Goal: Task Accomplishment & Management: Manage account settings

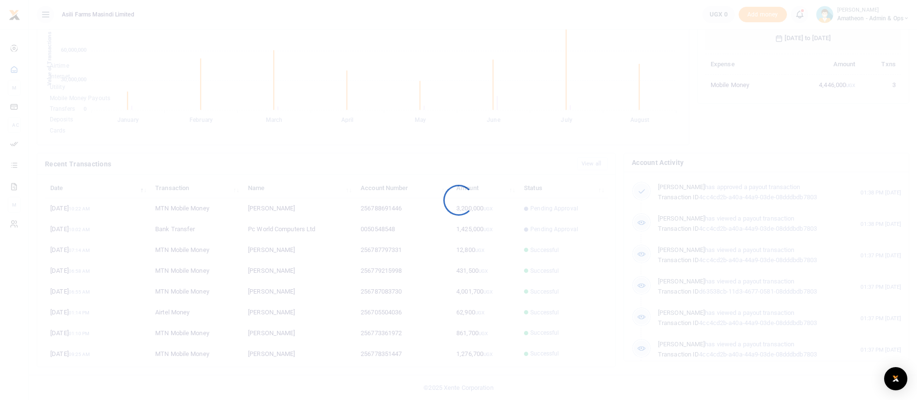
scroll to position [125, 185]
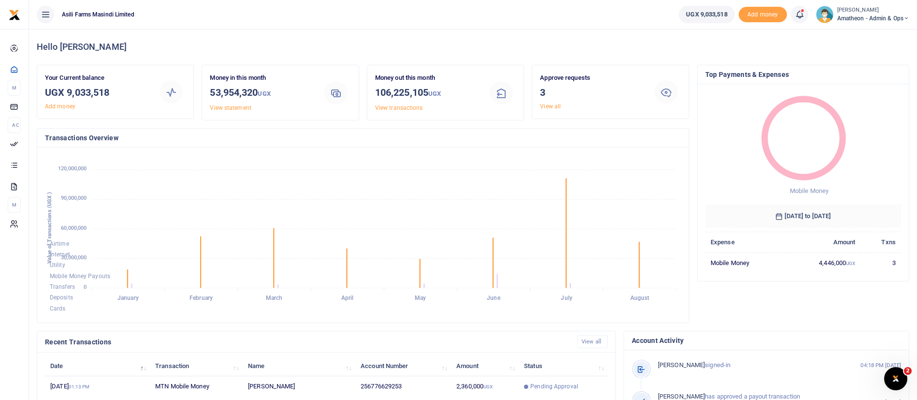
scroll to position [178, 0]
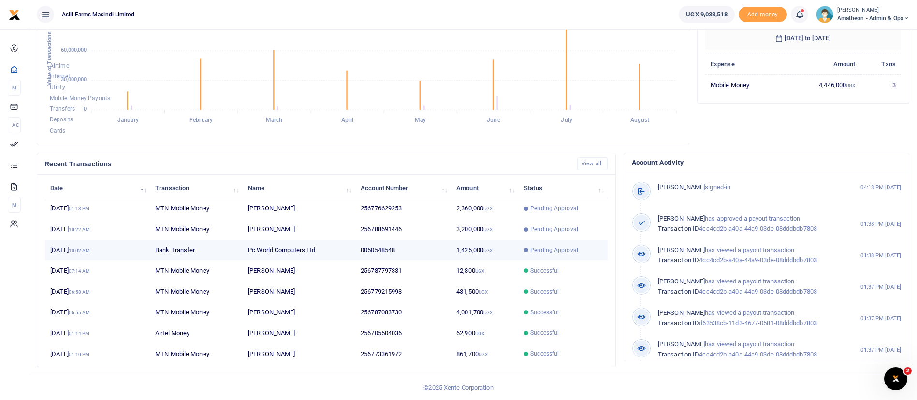
click at [298, 252] on td "Pc World Computers Ltd" at bounding box center [299, 250] width 113 height 21
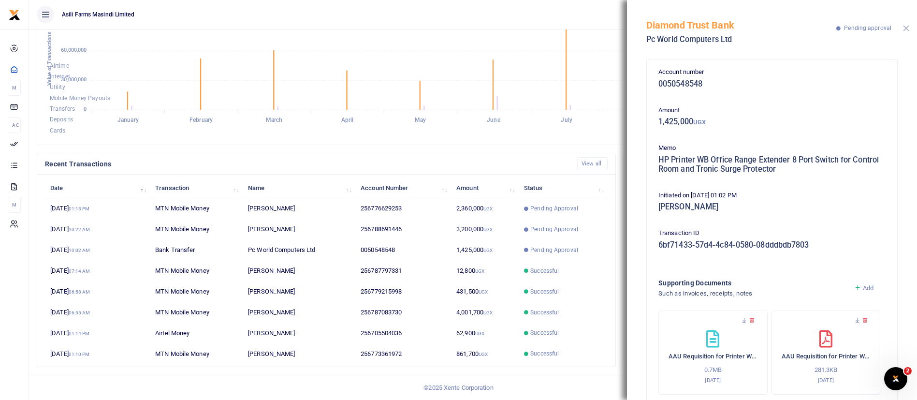
click at [909, 28] on button "Close" at bounding box center [906, 28] width 6 height 6
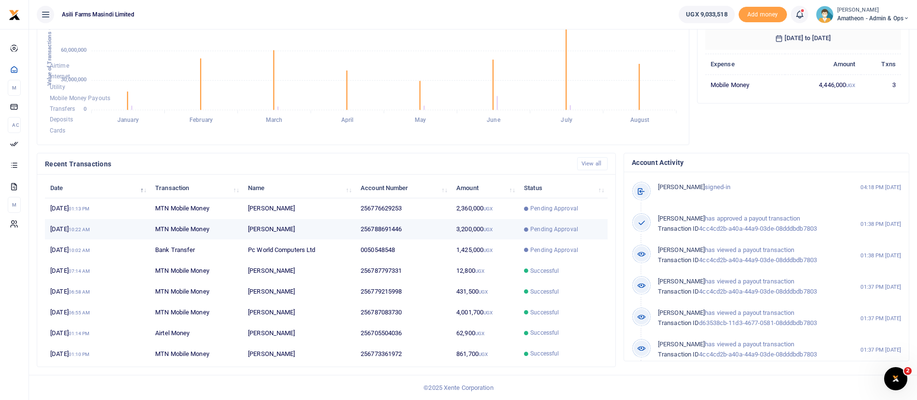
click at [546, 224] on td "Pending Approval" at bounding box center [563, 229] width 89 height 21
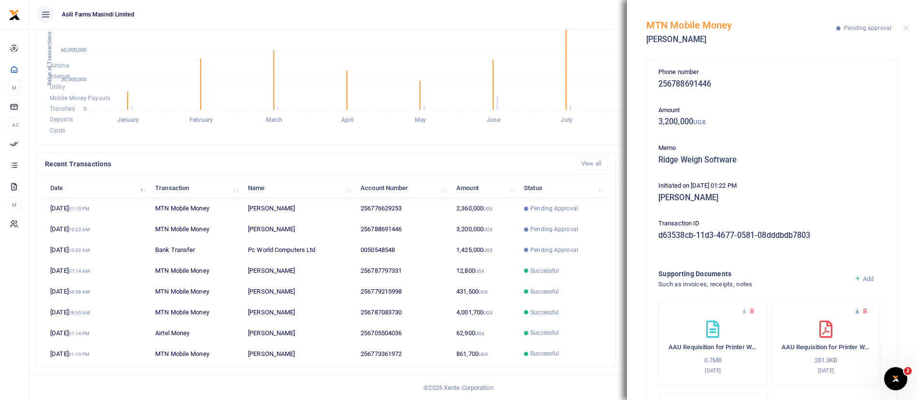
click at [854, 310] on icon at bounding box center [857, 311] width 6 height 6
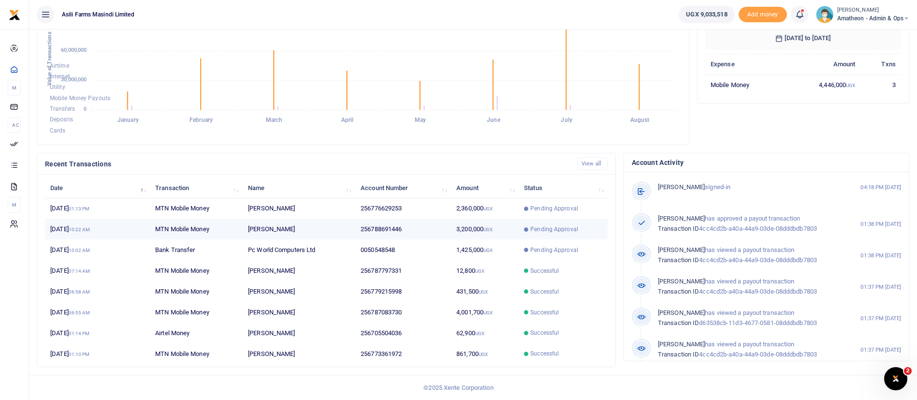
click at [547, 230] on span "Pending Approval" at bounding box center [554, 229] width 48 height 9
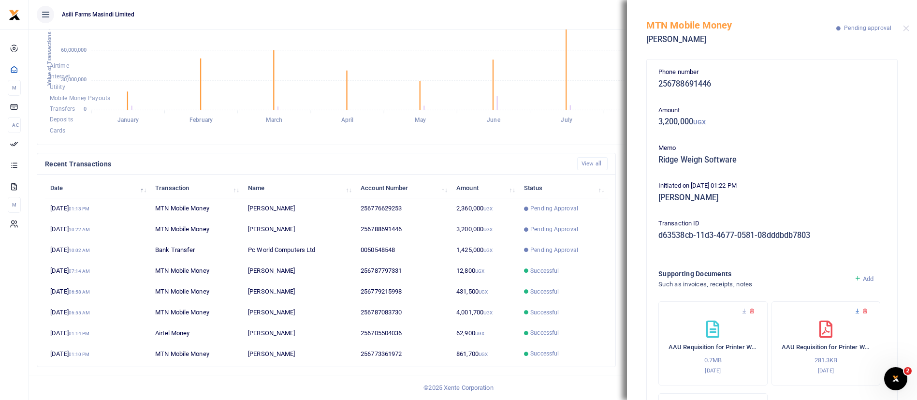
click at [854, 309] on icon at bounding box center [857, 311] width 6 height 6
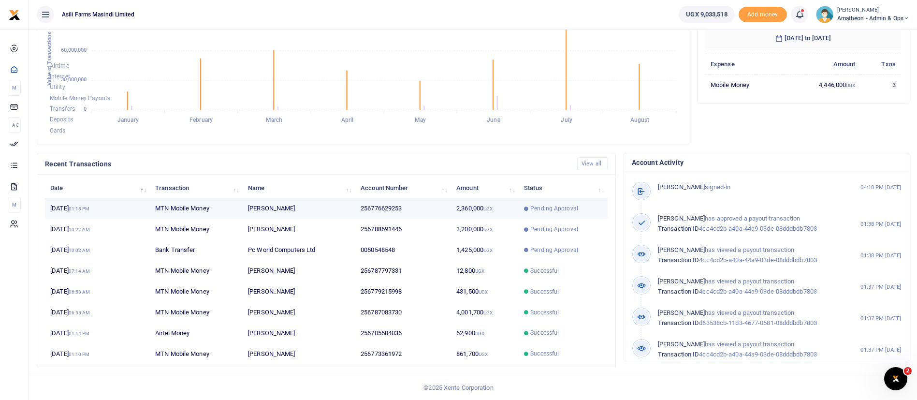
click at [540, 207] on span "Pending Approval" at bounding box center [554, 208] width 48 height 9
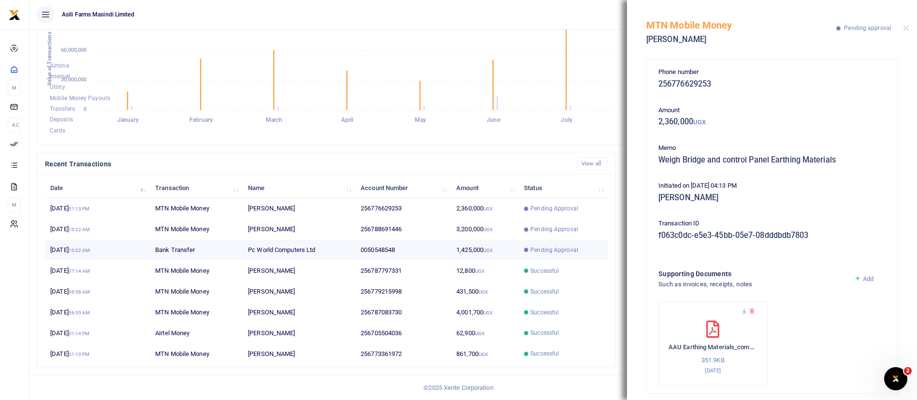
click at [525, 243] on td "Pending Approval" at bounding box center [563, 250] width 89 height 21
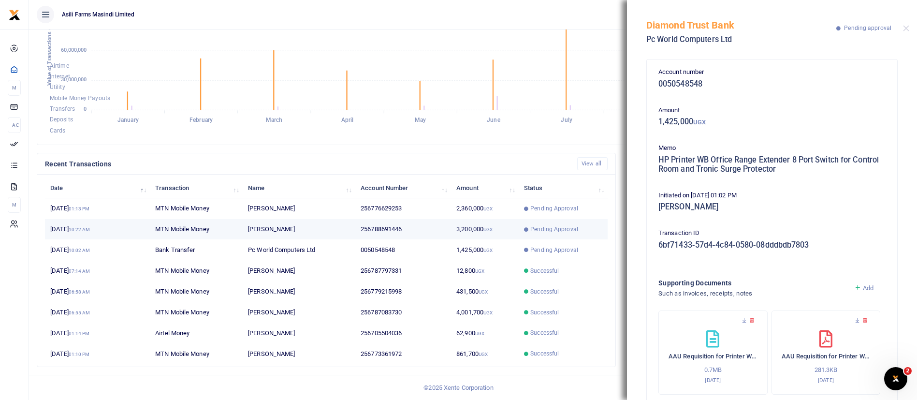
click at [546, 228] on span "Pending Approval" at bounding box center [554, 229] width 48 height 9
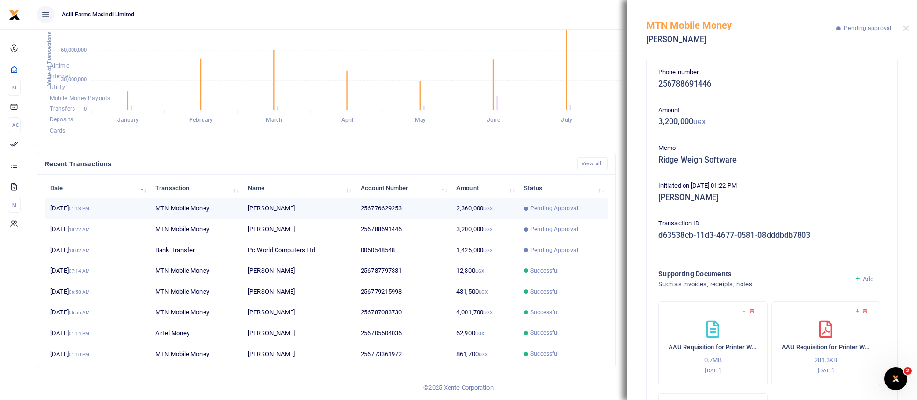
click at [534, 211] on span "Pending Approval" at bounding box center [554, 208] width 48 height 9
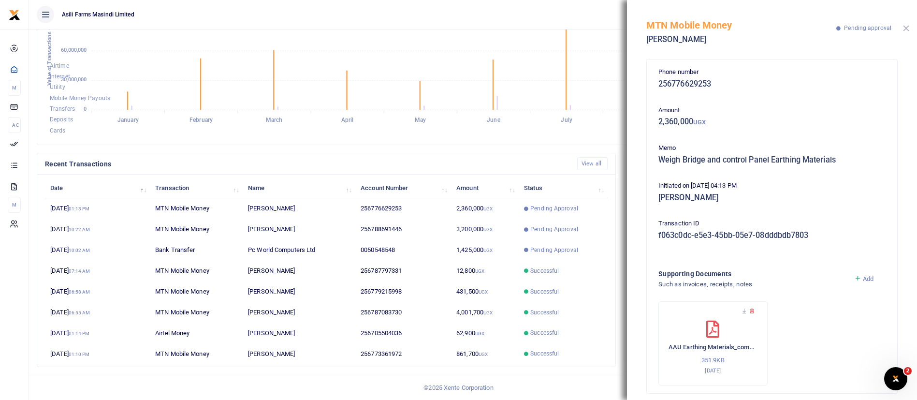
click at [906, 26] on button "Close" at bounding box center [906, 28] width 6 height 6
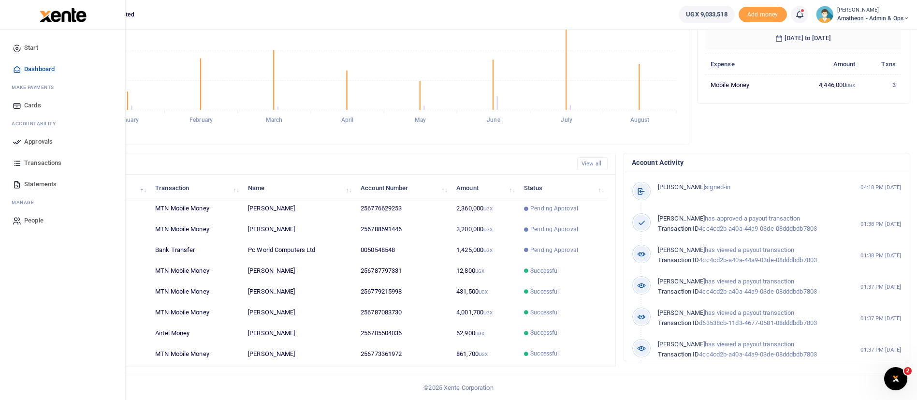
click at [36, 139] on span "Approvals" at bounding box center [38, 142] width 29 height 10
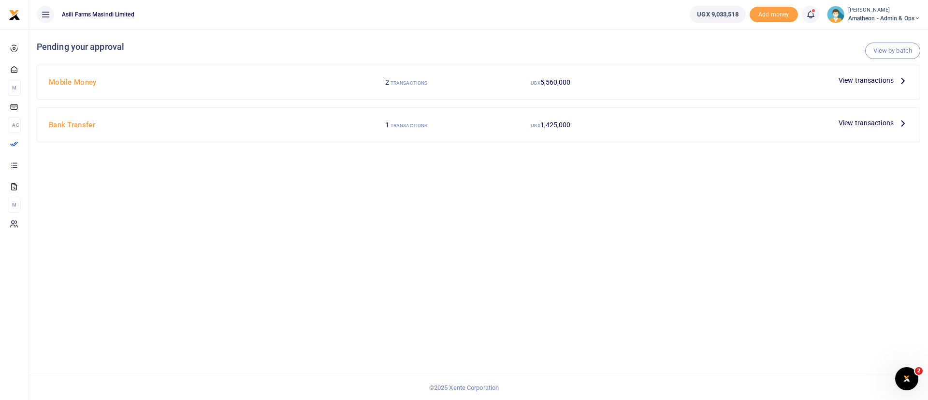
click at [873, 78] on span "View transactions" at bounding box center [866, 80] width 55 height 11
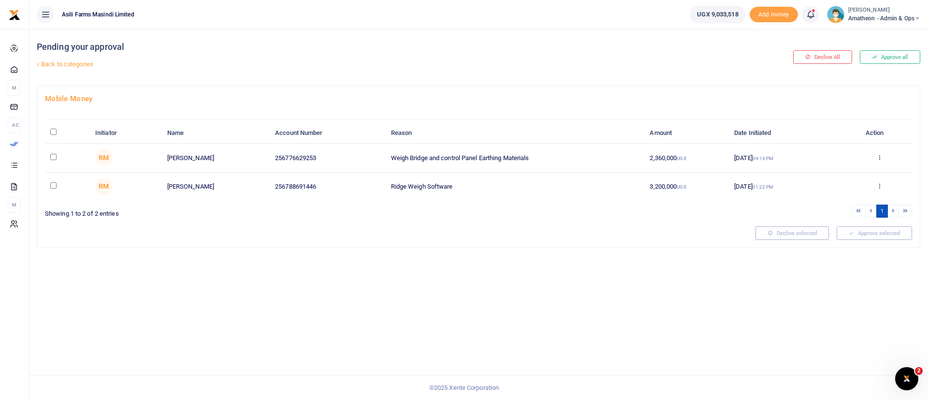
click at [55, 155] on input "checkbox" at bounding box center [53, 157] width 6 height 6
checkbox input "true"
click at [55, 185] on input "checkbox" at bounding box center [53, 185] width 6 height 6
checkbox input "true"
click at [896, 236] on button "Approve selected (2)" at bounding box center [871, 233] width 82 height 14
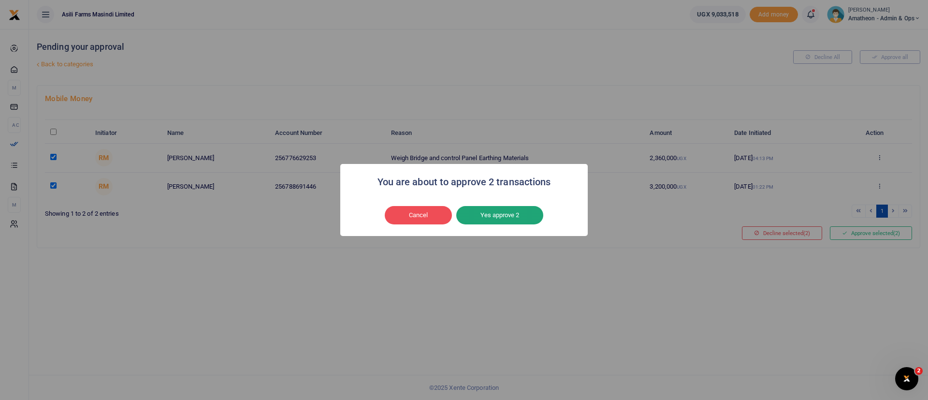
click at [504, 222] on button "Yes approve 2" at bounding box center [499, 215] width 87 height 18
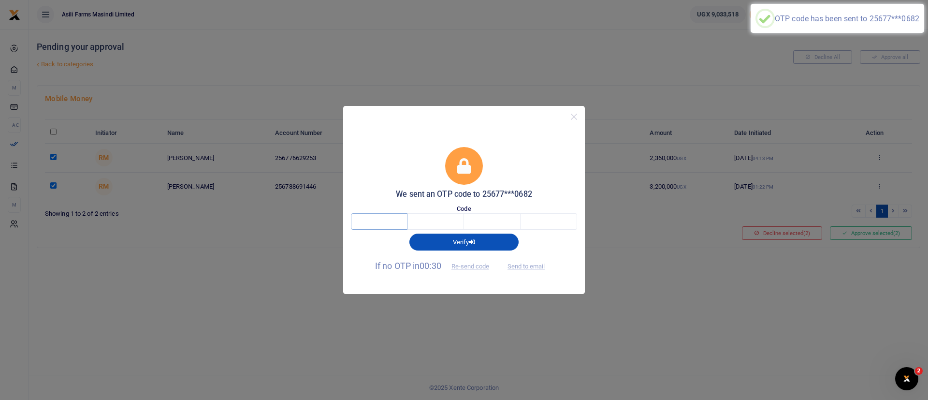
click at [363, 214] on input "text" at bounding box center [379, 221] width 57 height 16
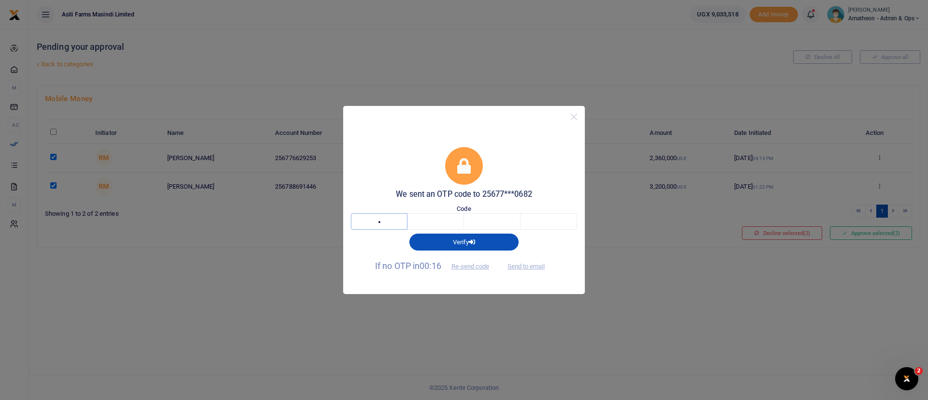
type input "7"
type input "0"
type input "1"
type input "7"
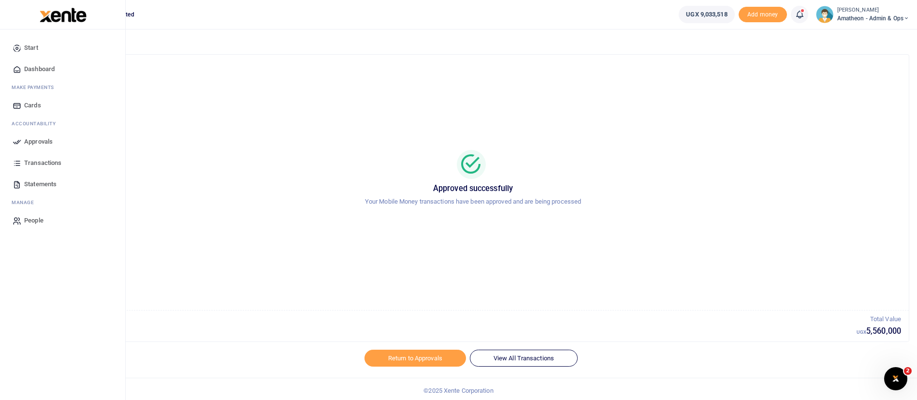
click at [31, 135] on link "Approvals" at bounding box center [63, 141] width 110 height 21
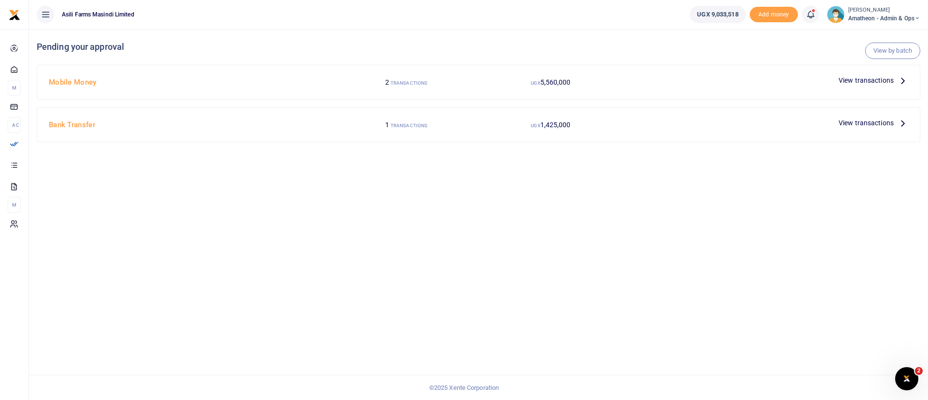
click at [882, 80] on span "View transactions" at bounding box center [866, 80] width 55 height 11
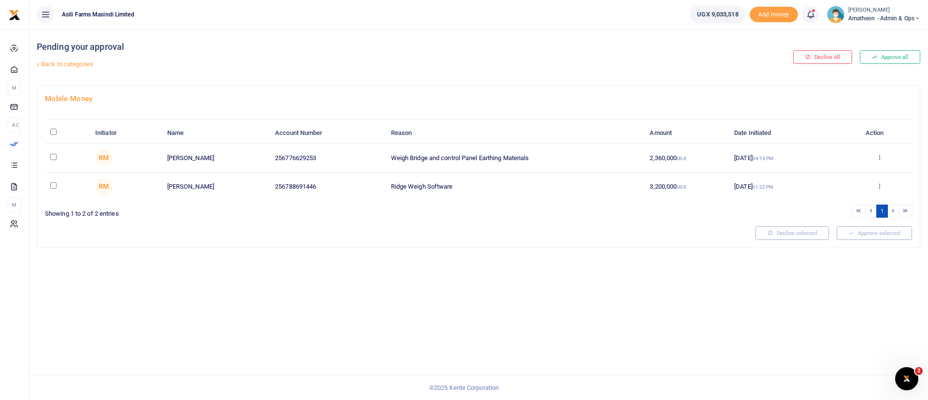
click at [54, 129] on input "\a \a : activate to sort column descending" at bounding box center [53, 132] width 6 height 6
checkbox input "true"
click at [868, 232] on button "Approve selected (2)" at bounding box center [871, 233] width 82 height 14
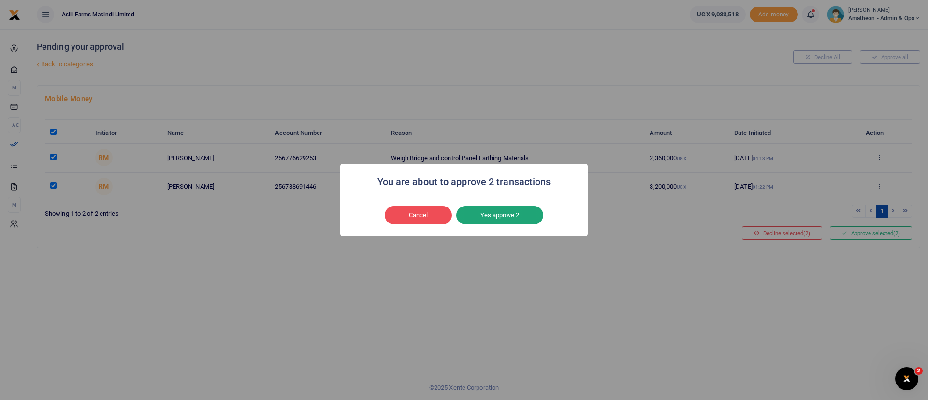
click at [499, 219] on button "Yes approve 2" at bounding box center [499, 215] width 87 height 18
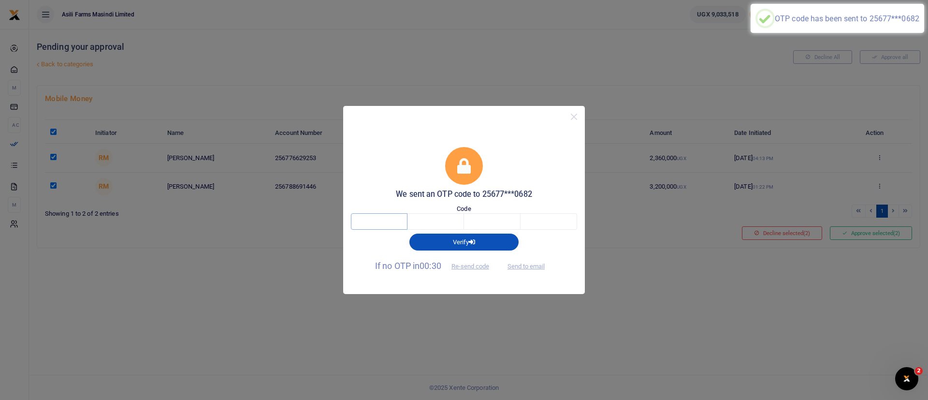
click at [389, 216] on input "text" at bounding box center [379, 221] width 57 height 16
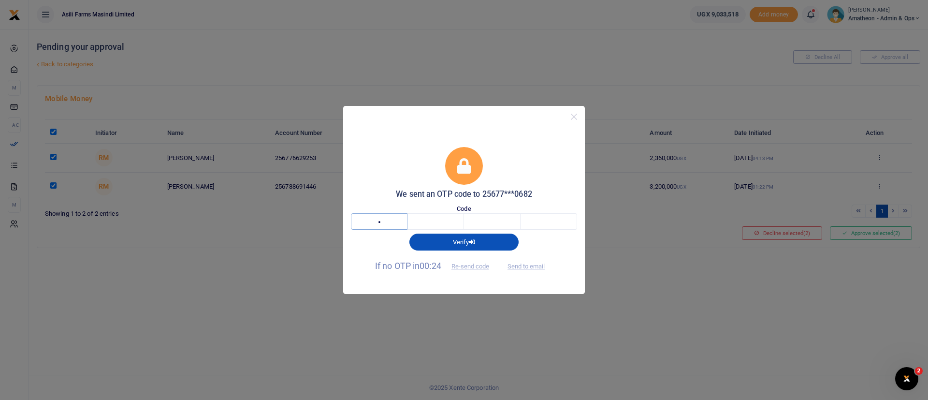
type input "2"
type input "3"
type input "6"
type input "1"
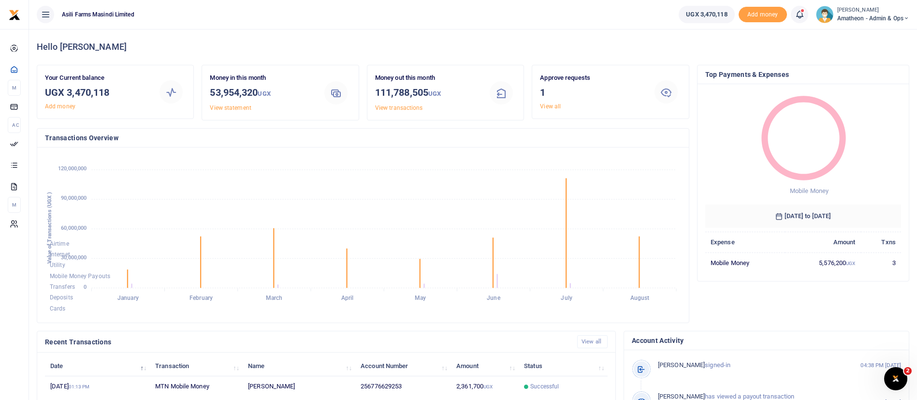
scroll to position [178, 0]
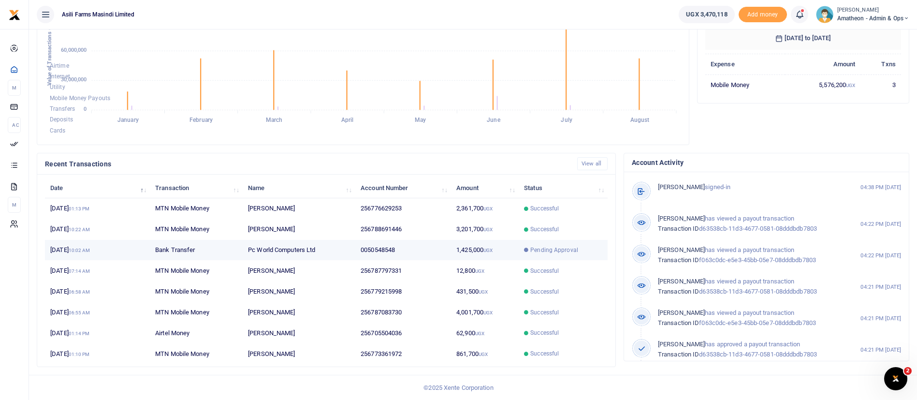
click at [457, 256] on td "1,425,000 UGX" at bounding box center [485, 250] width 68 height 21
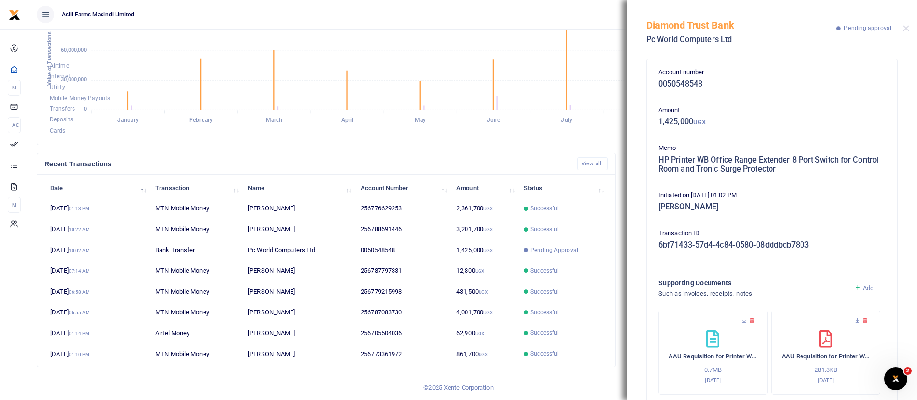
click at [902, 29] on div "Diamond Trust Bank Pc World Computers Ltd Pending approval" at bounding box center [772, 27] width 290 height 54
click at [908, 27] on button "Close" at bounding box center [906, 28] width 6 height 6
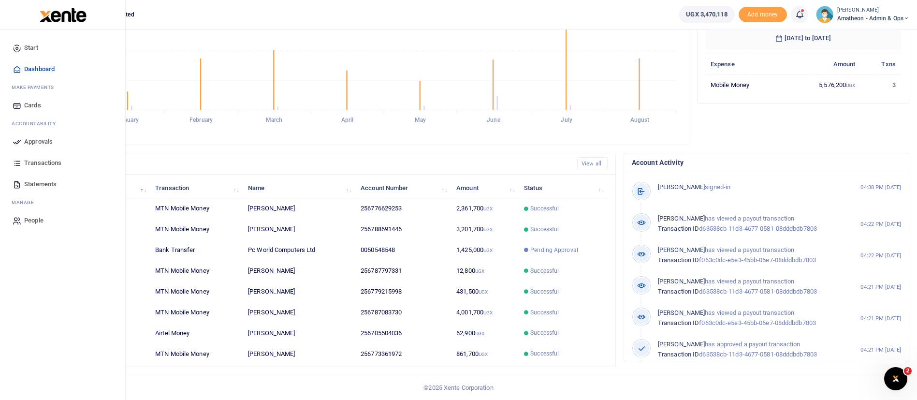
click at [37, 141] on span "Approvals" at bounding box center [38, 142] width 29 height 10
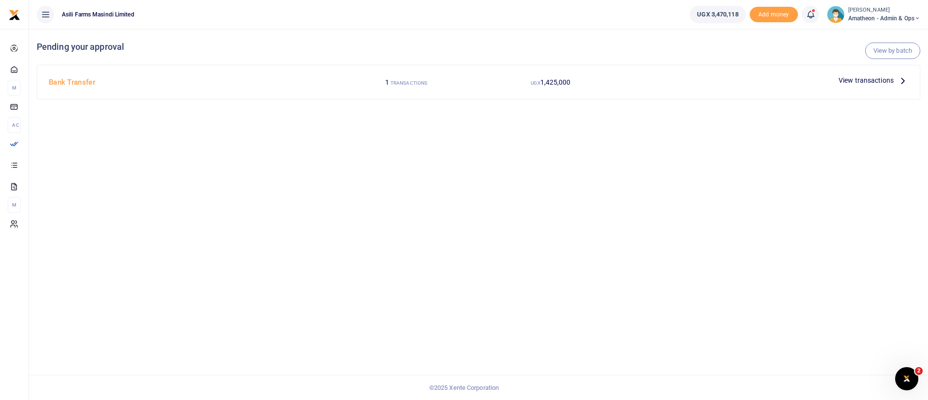
click at [847, 78] on span "View transactions" at bounding box center [866, 80] width 55 height 11
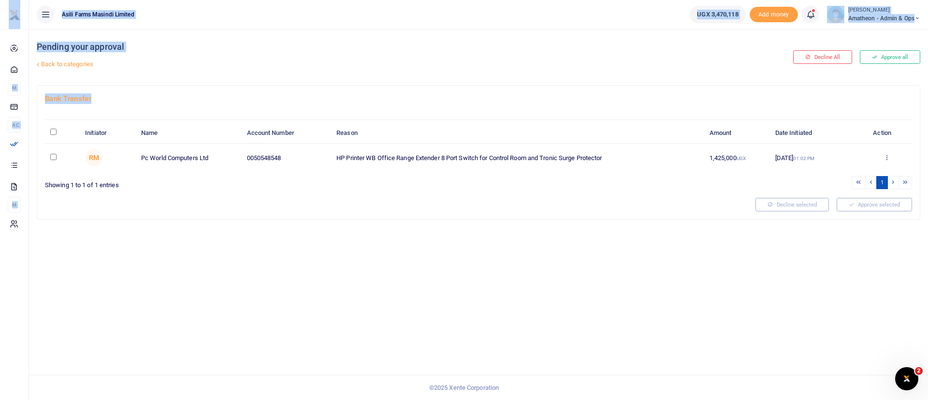
click at [53, 134] on input "\a \a : activate to sort column descending" at bounding box center [53, 132] width 6 height 6
checkbox input "true"
click at [890, 200] on button "Approve selected (1)" at bounding box center [871, 205] width 82 height 14
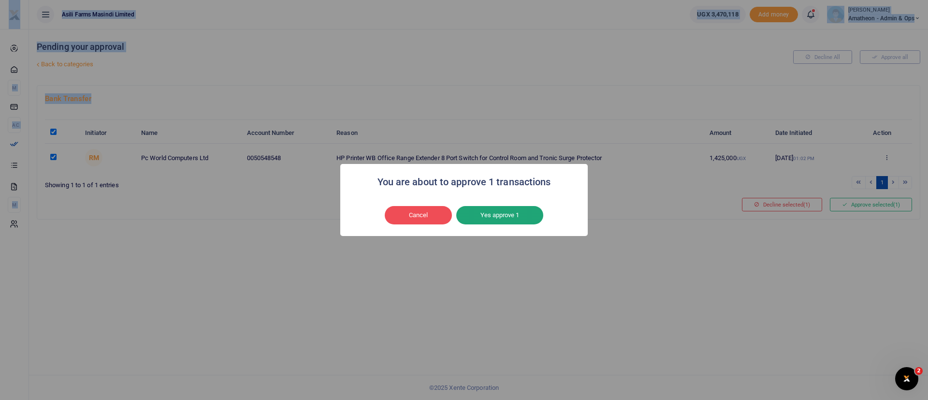
click at [516, 219] on button "Yes approve 1" at bounding box center [499, 215] width 87 height 18
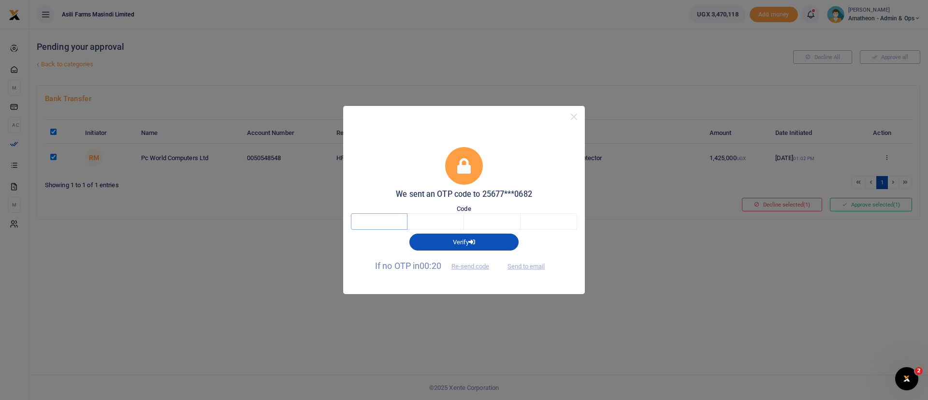
click at [398, 223] on input "text" at bounding box center [379, 221] width 57 height 16
type input "8"
type input "1"
type input "7"
type input "1"
